Goal: Transaction & Acquisition: Purchase product/service

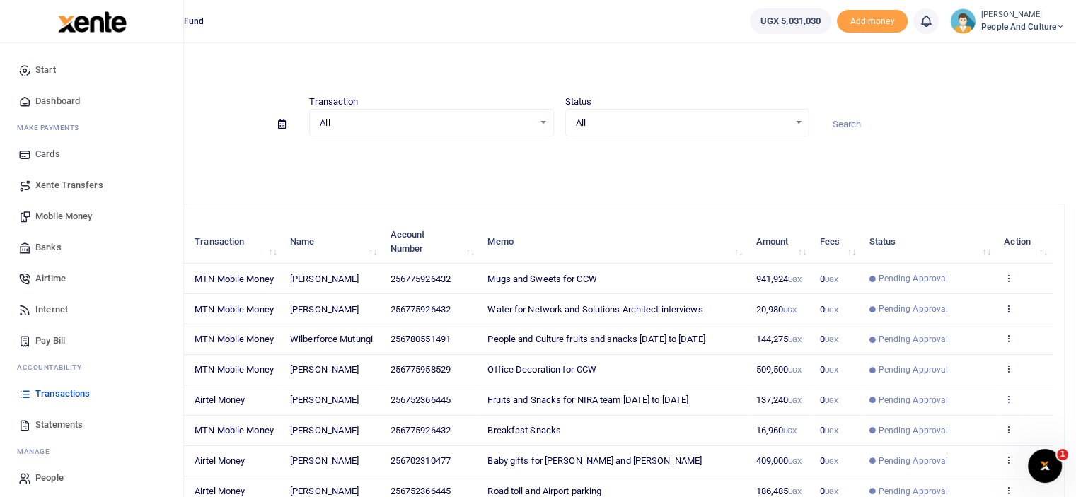
click at [62, 214] on span "Mobile Money" at bounding box center [63, 216] width 57 height 14
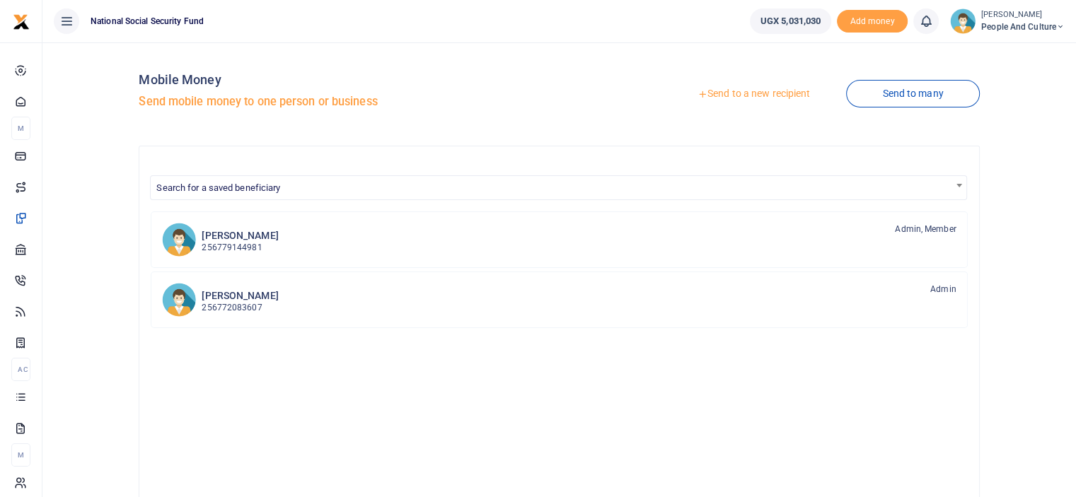
click at [732, 101] on link "Send to a new recipient" at bounding box center [753, 93] width 185 height 25
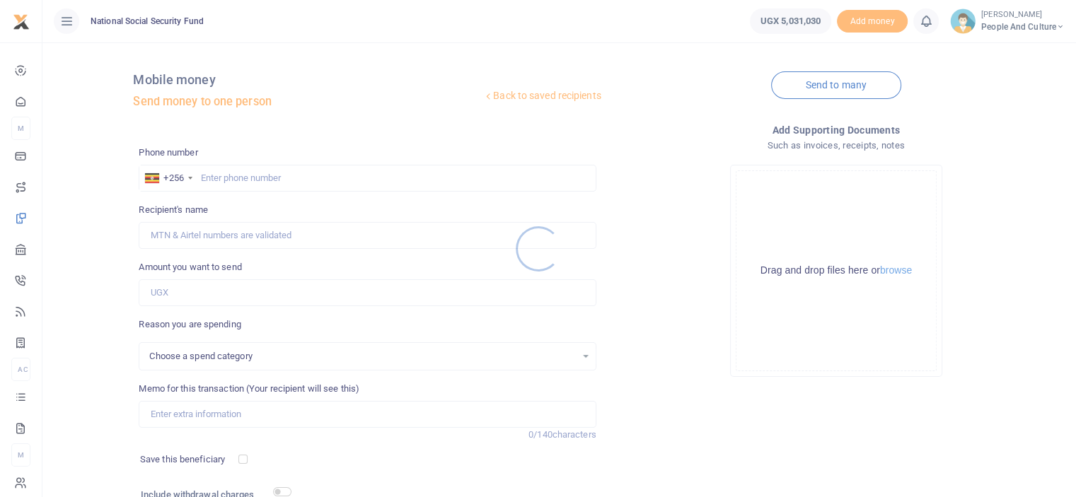
select select
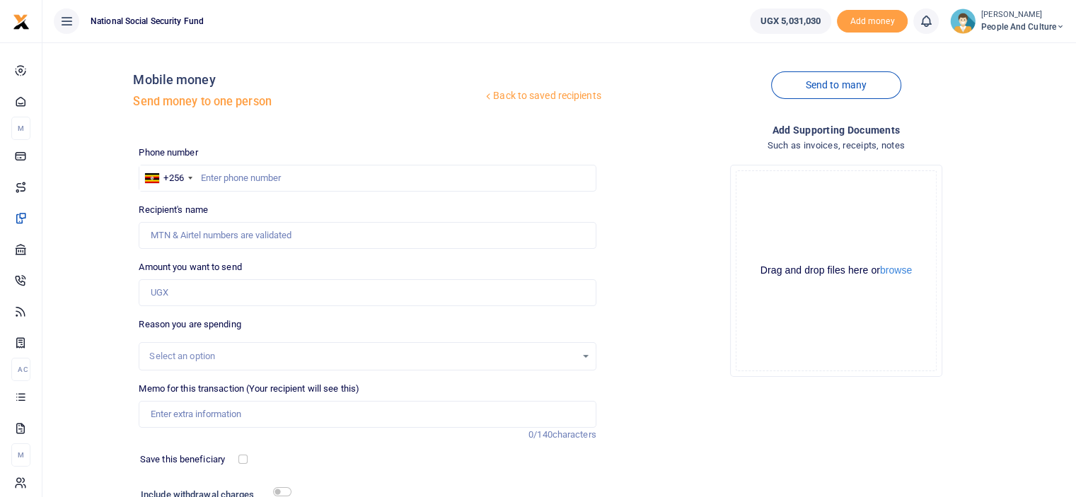
click at [230, 171] on div at bounding box center [538, 248] width 1076 height 497
click at [230, 174] on input "text" at bounding box center [367, 178] width 457 height 27
type input "0703566534"
click at [182, 287] on input "Amount you want to send" at bounding box center [367, 292] width 457 height 27
type input "John Paul Mutumba"
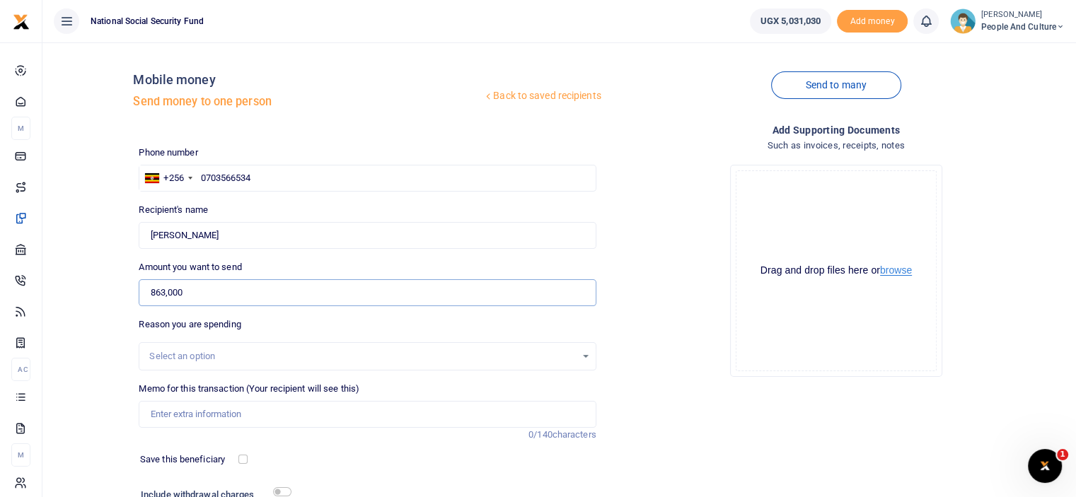
type input "863,000"
click at [902, 268] on button "browse" at bounding box center [896, 270] width 32 height 11
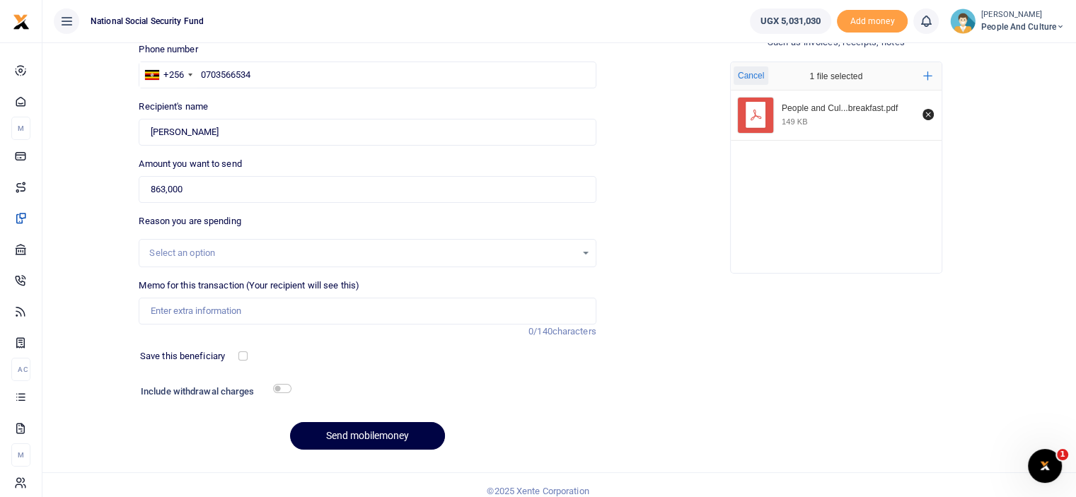
scroll to position [115, 0]
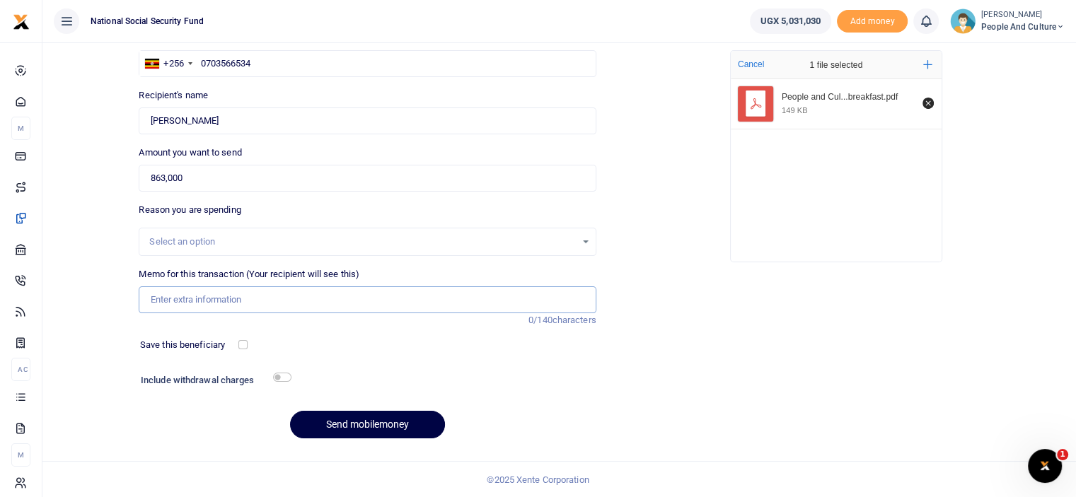
click at [215, 299] on input "Memo for this transaction (Your recipient will see this)" at bounding box center [367, 299] width 457 height 27
paste input "People and Culture CCW breakfast"
type input "People and Culture CCW breakfast"
click at [275, 376] on input "checkbox" at bounding box center [282, 377] width 18 height 9
checkbox input "true"
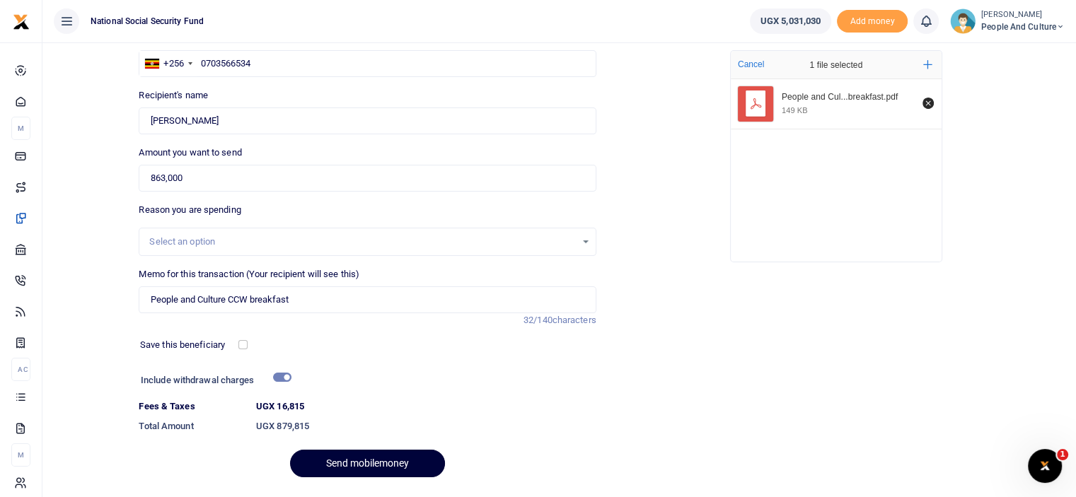
click at [341, 459] on button "Send mobilemoney" at bounding box center [367, 464] width 155 height 28
